Goal: Task Accomplishment & Management: Manage account settings

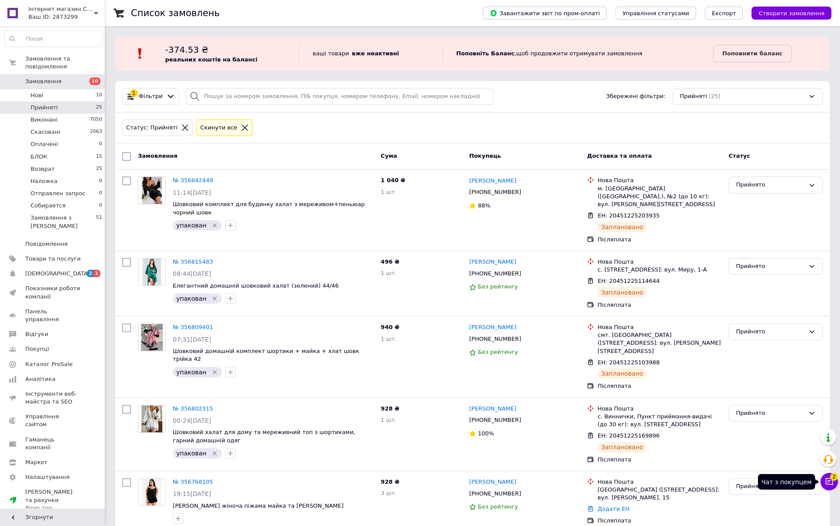
click at [828, 481] on icon at bounding box center [828, 481] width 7 height 7
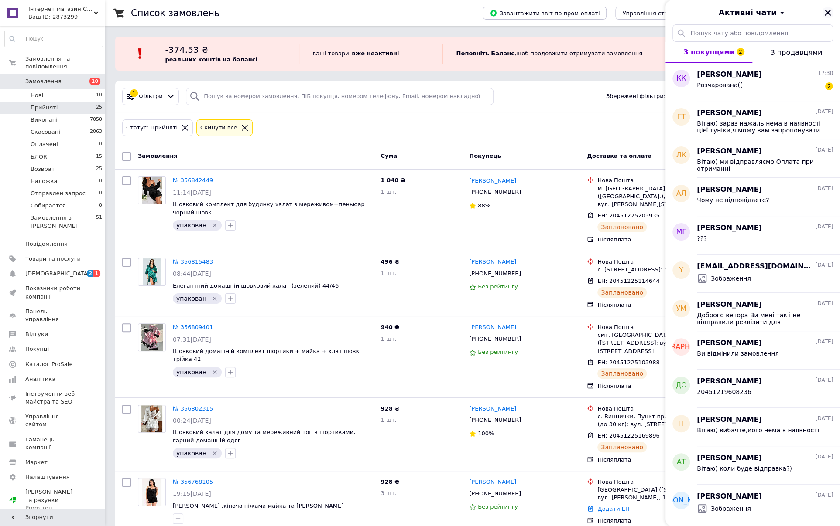
click at [825, 9] on icon "Закрити" at bounding box center [827, 13] width 8 height 8
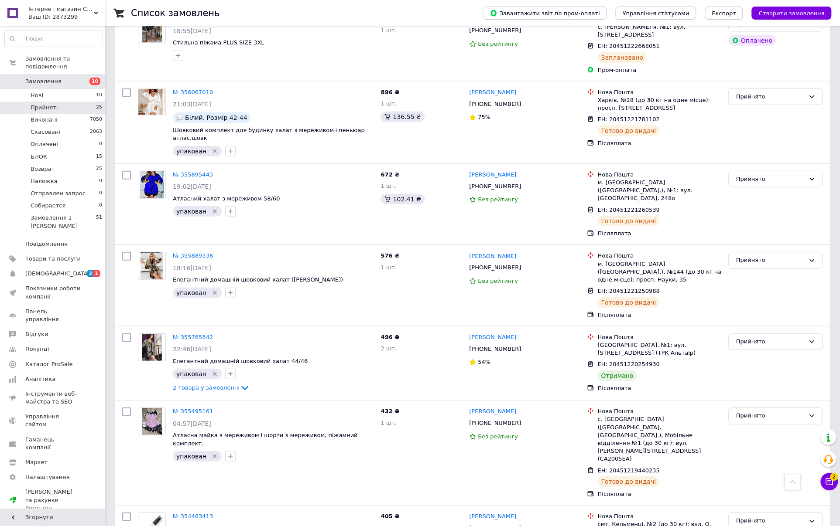
scroll to position [1530, 0]
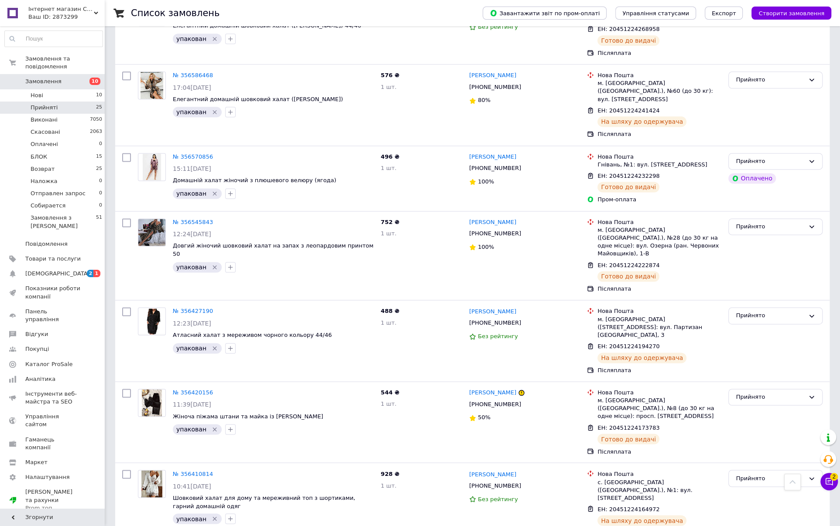
scroll to position [745, 0]
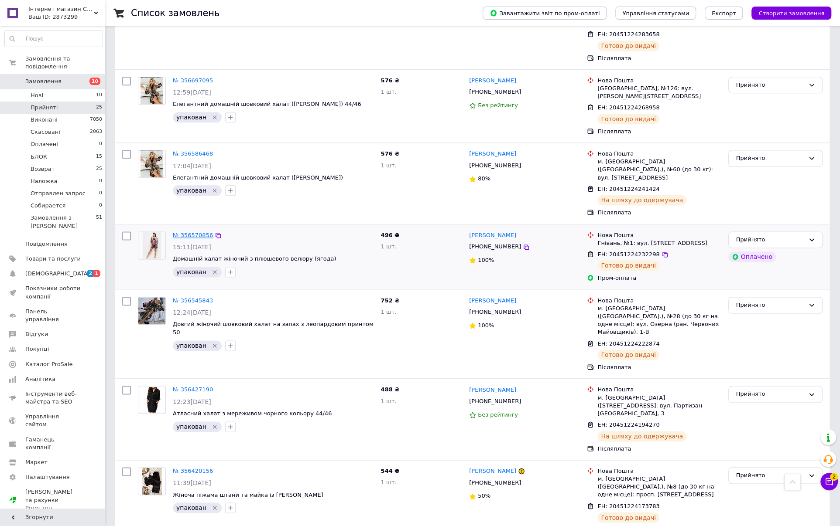
click at [190, 232] on link "№ 356570856" at bounding box center [193, 235] width 40 height 7
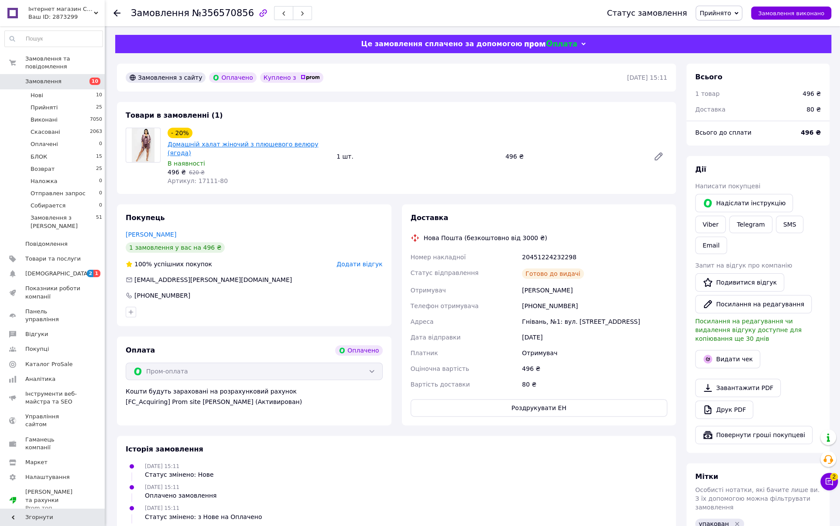
click at [184, 148] on link "Домашній халат жіночий з плюшевого велюру (ягода)" at bounding box center [242, 149] width 150 height 16
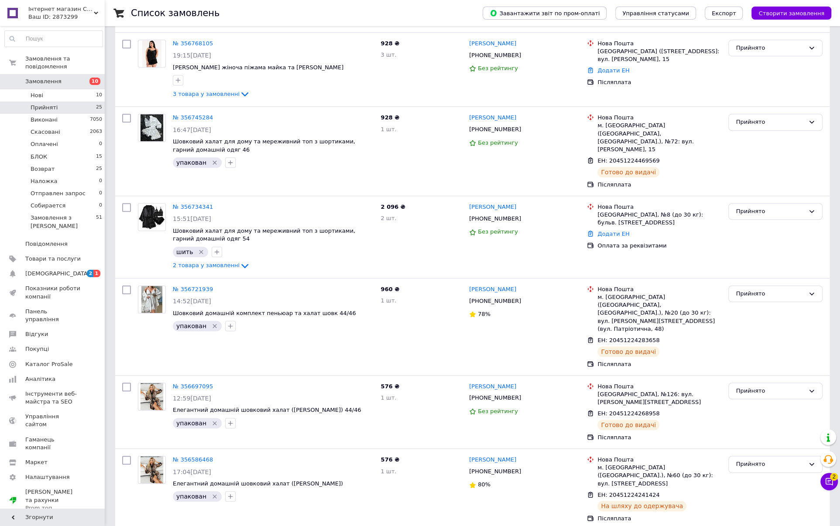
scroll to position [480, 0]
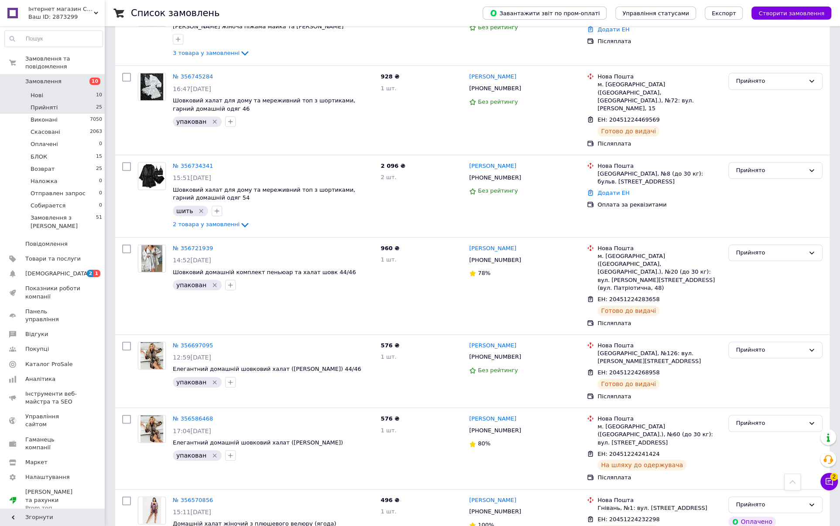
click at [88, 89] on li "Нові 10" at bounding box center [53, 95] width 107 height 12
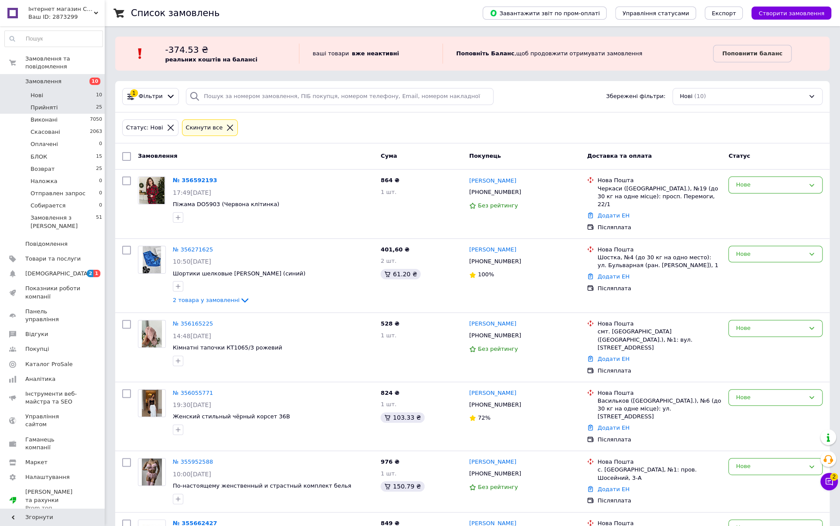
click at [87, 102] on li "Прийняті 25" at bounding box center [53, 108] width 107 height 12
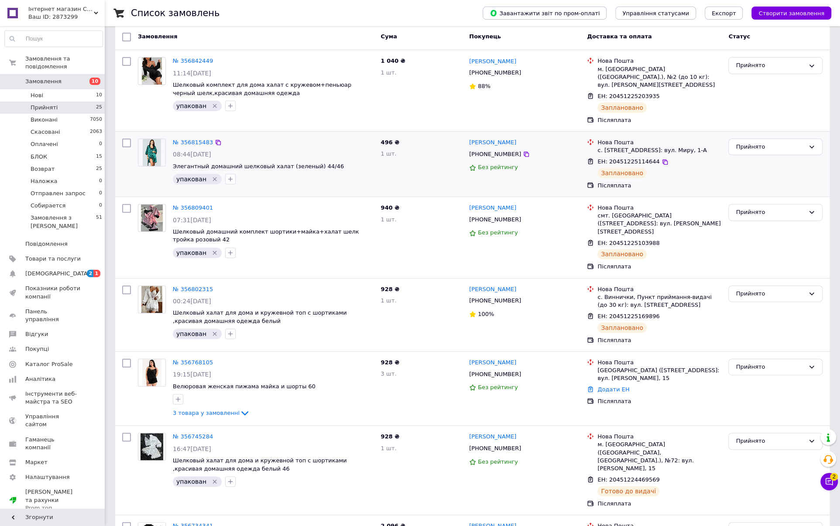
scroll to position [131, 0]
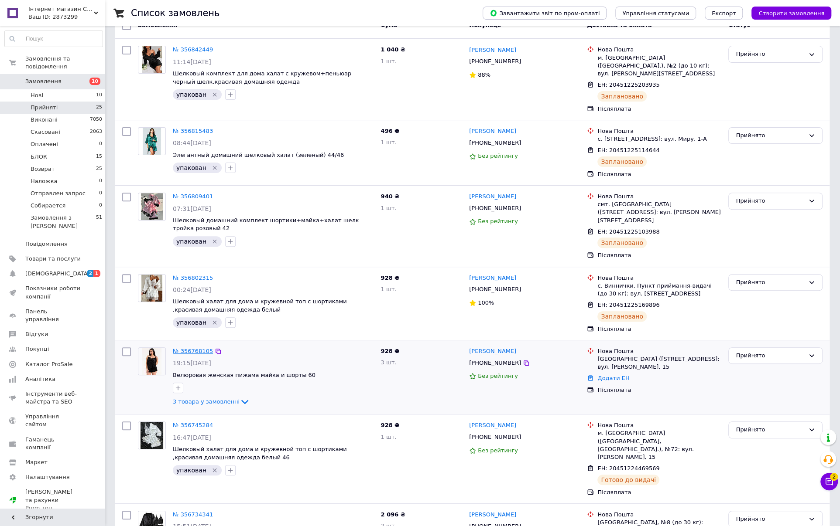
click at [193, 348] on link "№ 356768105" at bounding box center [193, 351] width 40 height 7
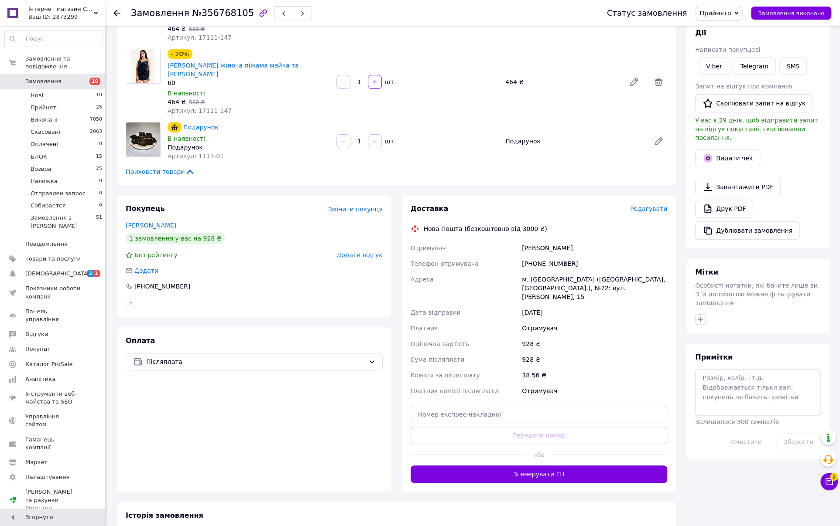
scroll to position [131, 0]
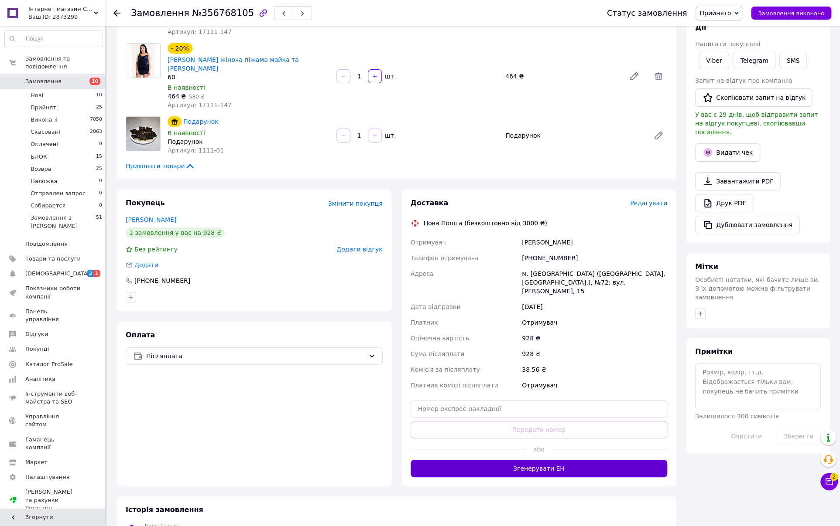
click at [539, 460] on button "Згенерувати ЕН" at bounding box center [538, 468] width 257 height 17
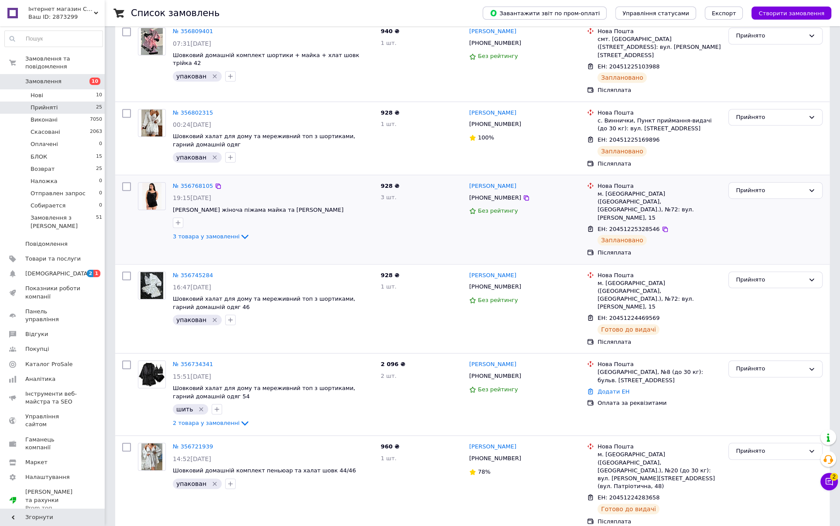
scroll to position [393, 0]
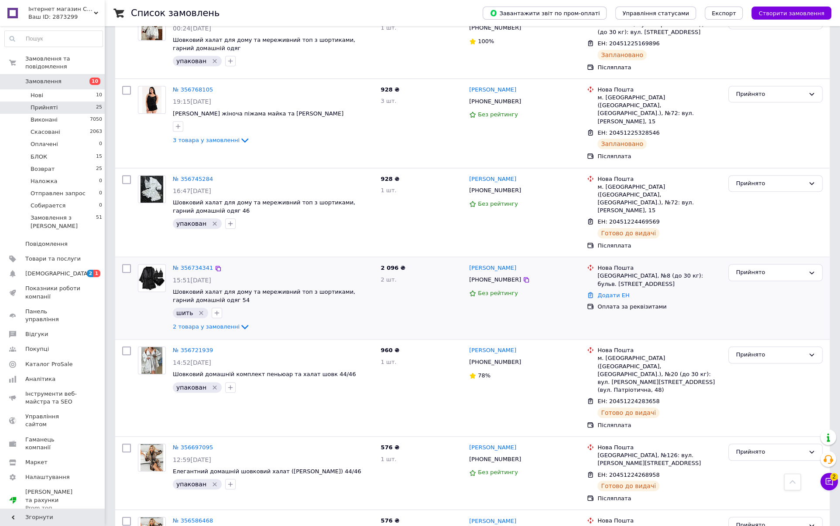
click at [200, 310] on icon "Видалити мітку" at bounding box center [201, 313] width 7 height 7
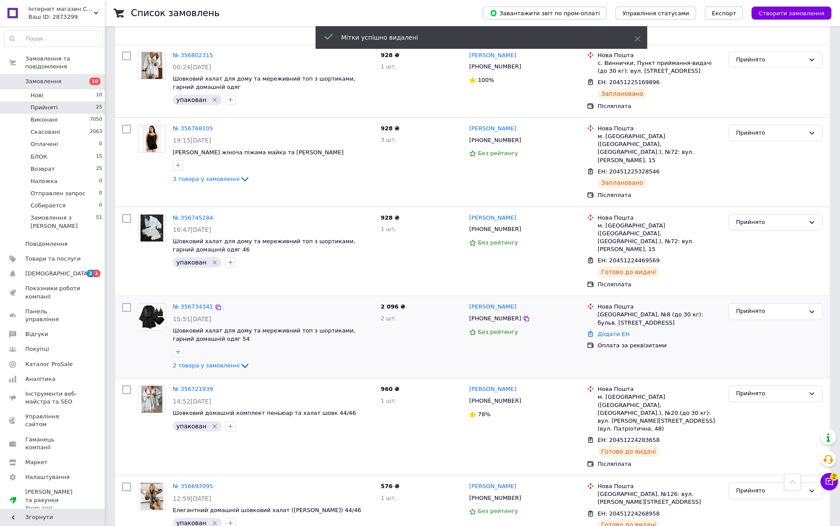
scroll to position [305, 0]
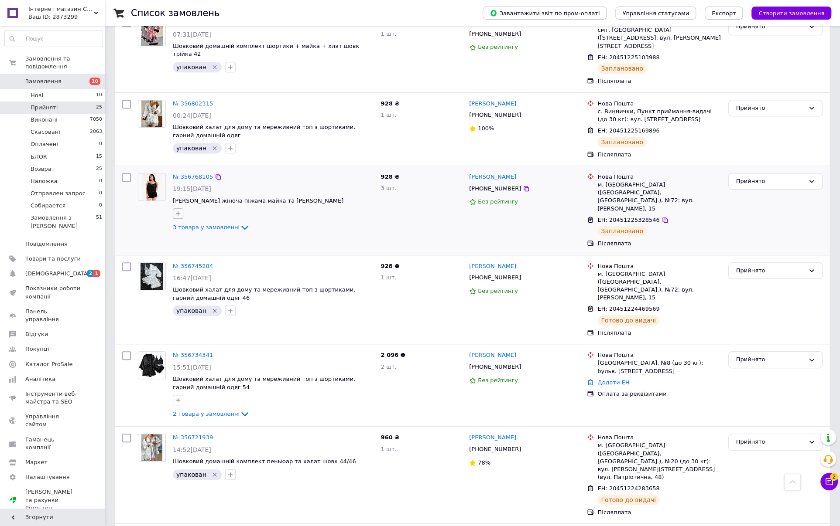
click at [176, 210] on icon "button" at bounding box center [177, 213] width 7 height 7
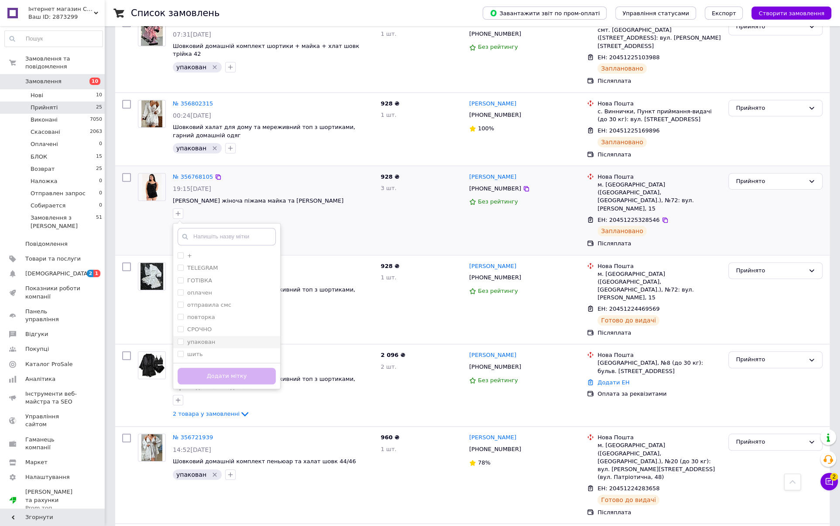
click at [239, 338] on div "упакован" at bounding box center [226, 342] width 98 height 8
checkbox input "true"
click at [236, 368] on button "Додати мітку" at bounding box center [226, 376] width 98 height 17
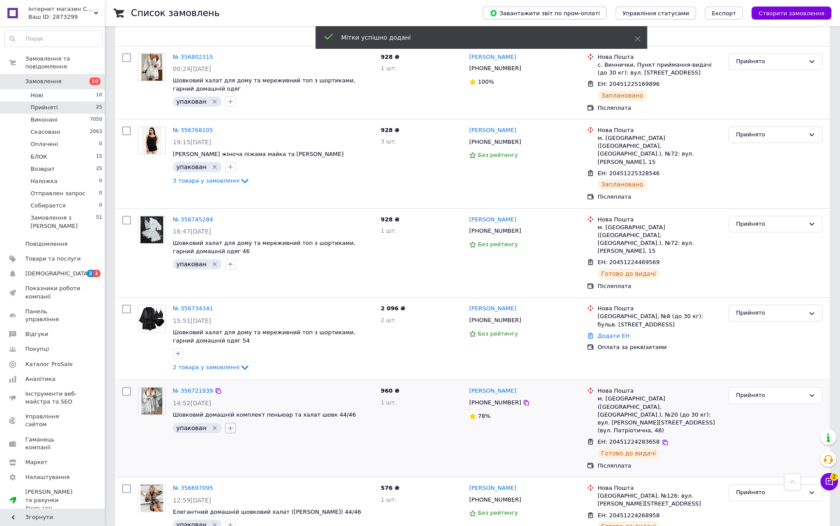
scroll to position [393, 0]
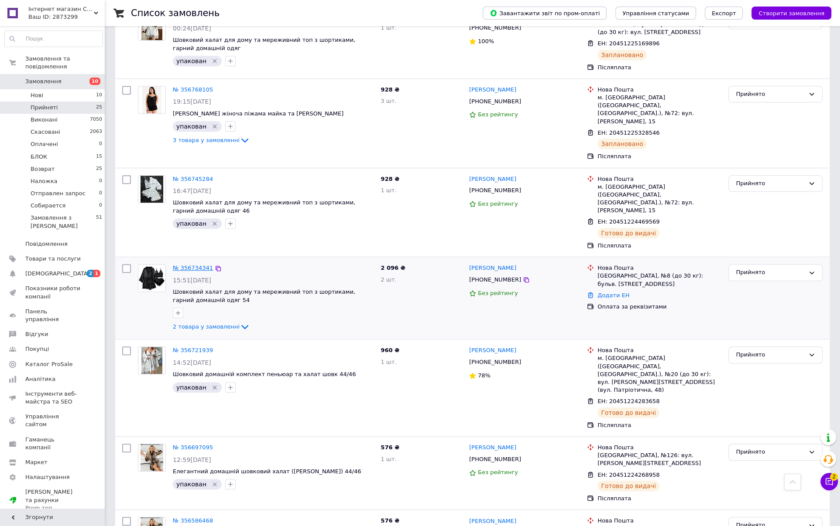
click at [188, 265] on link "№ 356734341" at bounding box center [193, 268] width 40 height 7
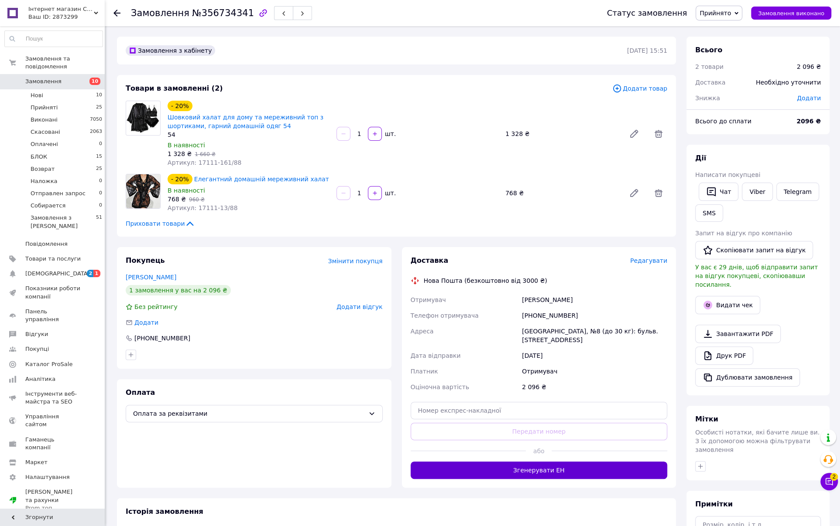
click at [515, 473] on button "Згенерувати ЕН" at bounding box center [538, 470] width 257 height 17
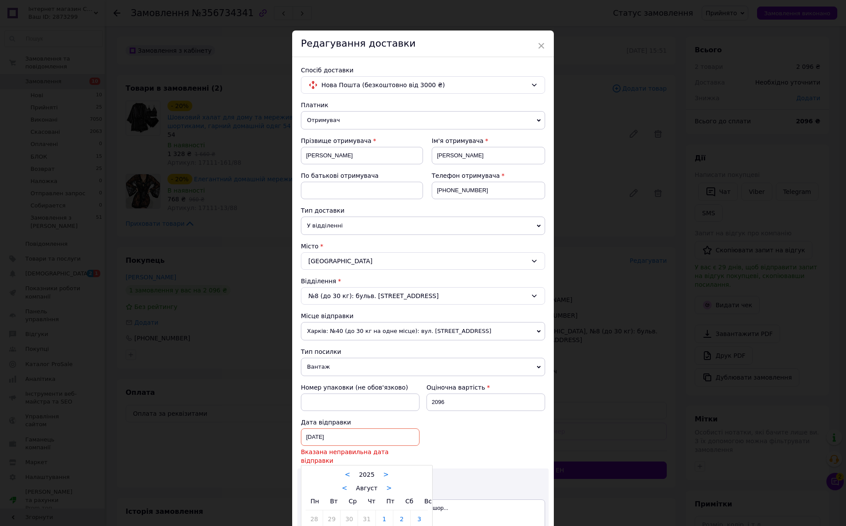
click at [310, 433] on div "11.08.2025 < 2025 > < Август > Пн Вт Ср Чт Пт Сб Вс 28 29 30 31 1 2 3 4 5 6 7 8…" at bounding box center [360, 437] width 119 height 17
click at [307, 434] on div at bounding box center [423, 263] width 846 height 526
click at [307, 434] on div "11.08.2025 < 2025 > < Август > Пн Вт Ср Чт Пт Сб Вс 28 29 30 31 1 2 3 4 5 6 7 8…" at bounding box center [360, 437] width 119 height 17
click at [307, 434] on div at bounding box center [423, 263] width 846 height 526
click at [307, 433] on div "11.08.2025 < 2025 > < Август > Пн Вт Ср Чт Пт Сб Вс 28 29 30 31 1 2 3 4 5 6 7 8…" at bounding box center [360, 437] width 119 height 17
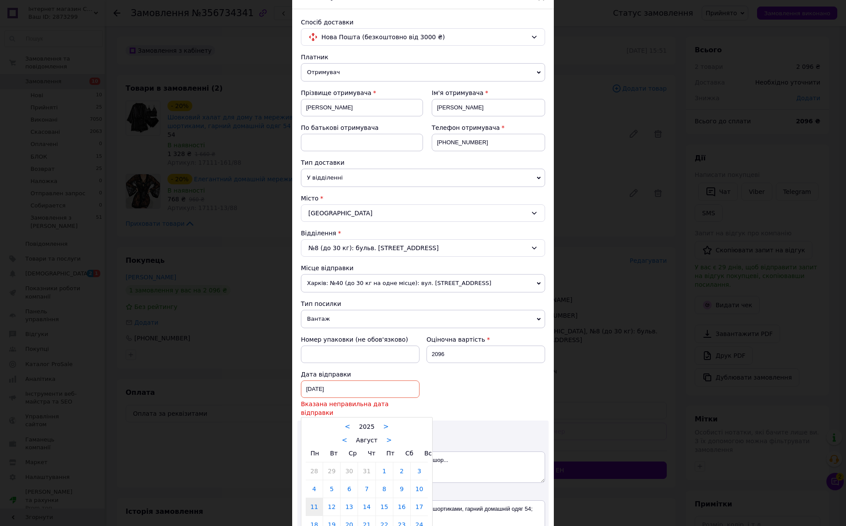
scroll to position [56, 0]
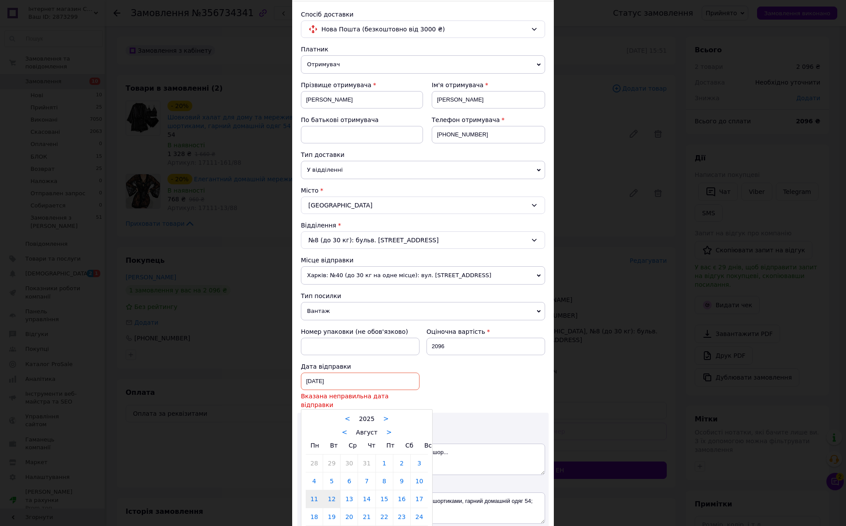
click at [336, 491] on link "12" at bounding box center [331, 499] width 17 height 17
type input "12.08.2025"
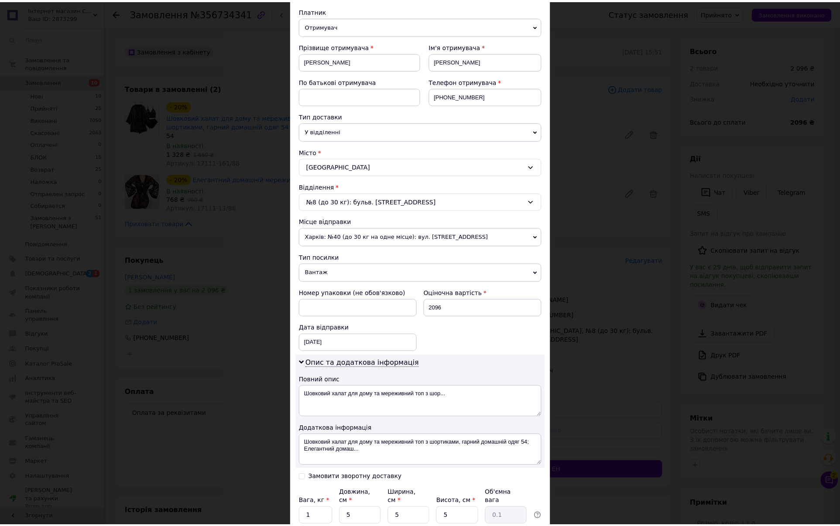
scroll to position [161, 0]
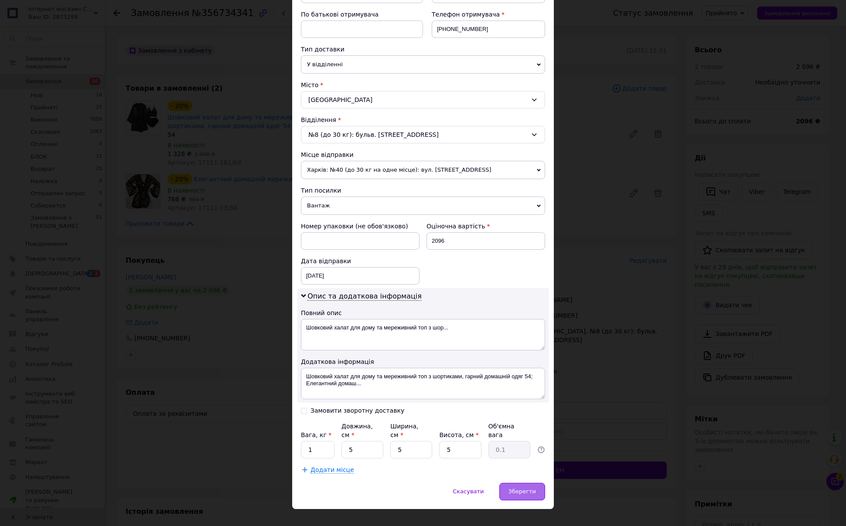
click at [520, 485] on div "Зберегти" at bounding box center [522, 491] width 46 height 17
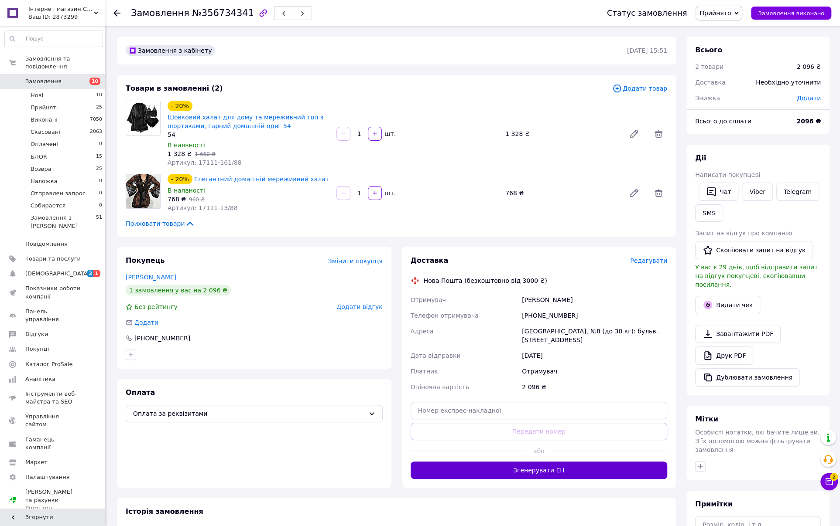
click at [516, 470] on button "Згенерувати ЕН" at bounding box center [538, 470] width 257 height 17
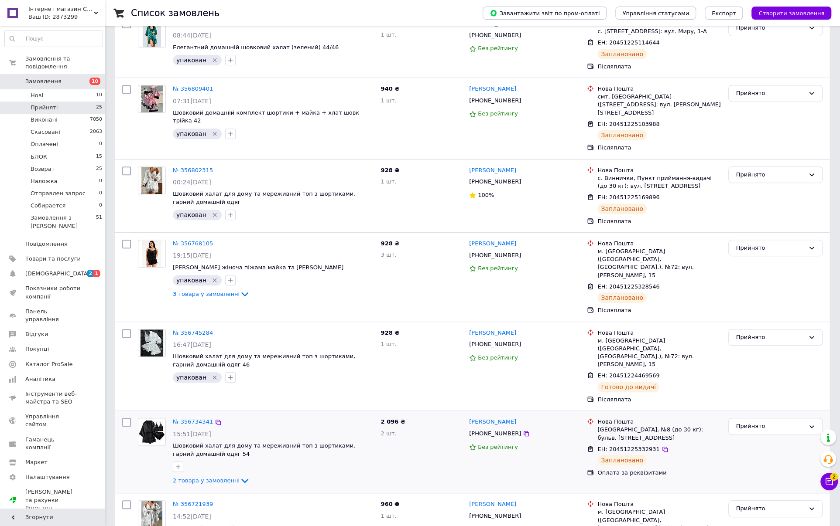
scroll to position [262, 0]
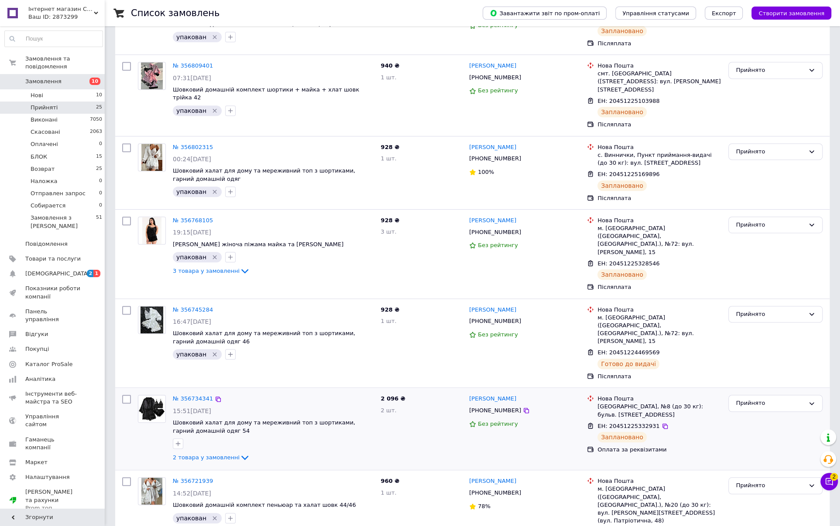
click at [178, 437] on div at bounding box center [178, 444] width 14 height 14
click at [176, 440] on icon "button" at bounding box center [177, 443] width 7 height 7
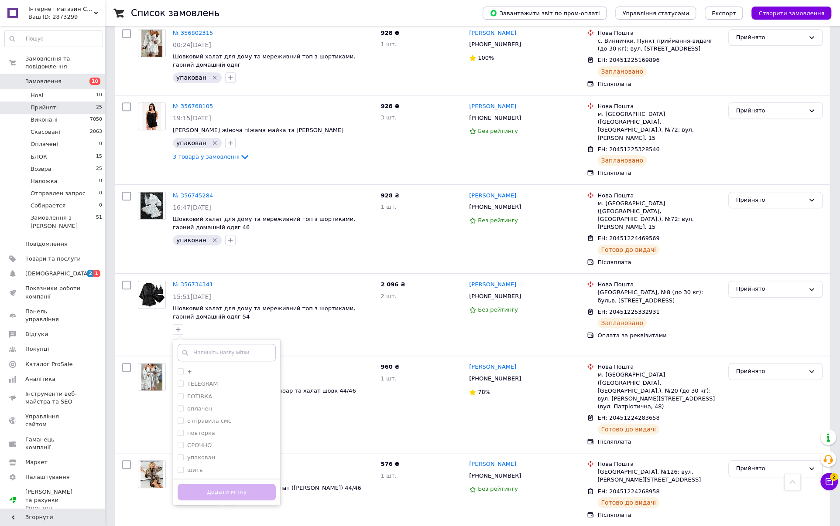
scroll to position [436, 0]
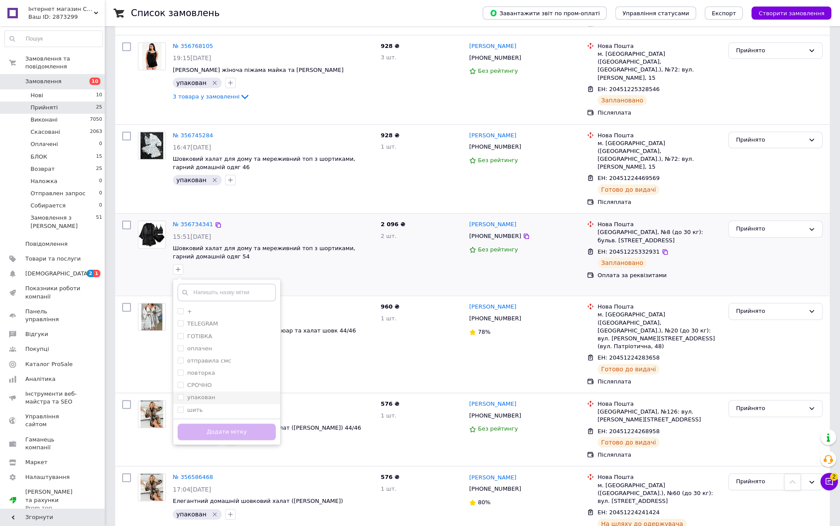
click at [210, 394] on label "упакован" at bounding box center [201, 397] width 28 height 7
checkbox input "true"
click at [220, 424] on button "Додати мітку" at bounding box center [226, 432] width 98 height 17
